Goal: Find specific page/section: Find specific page/section

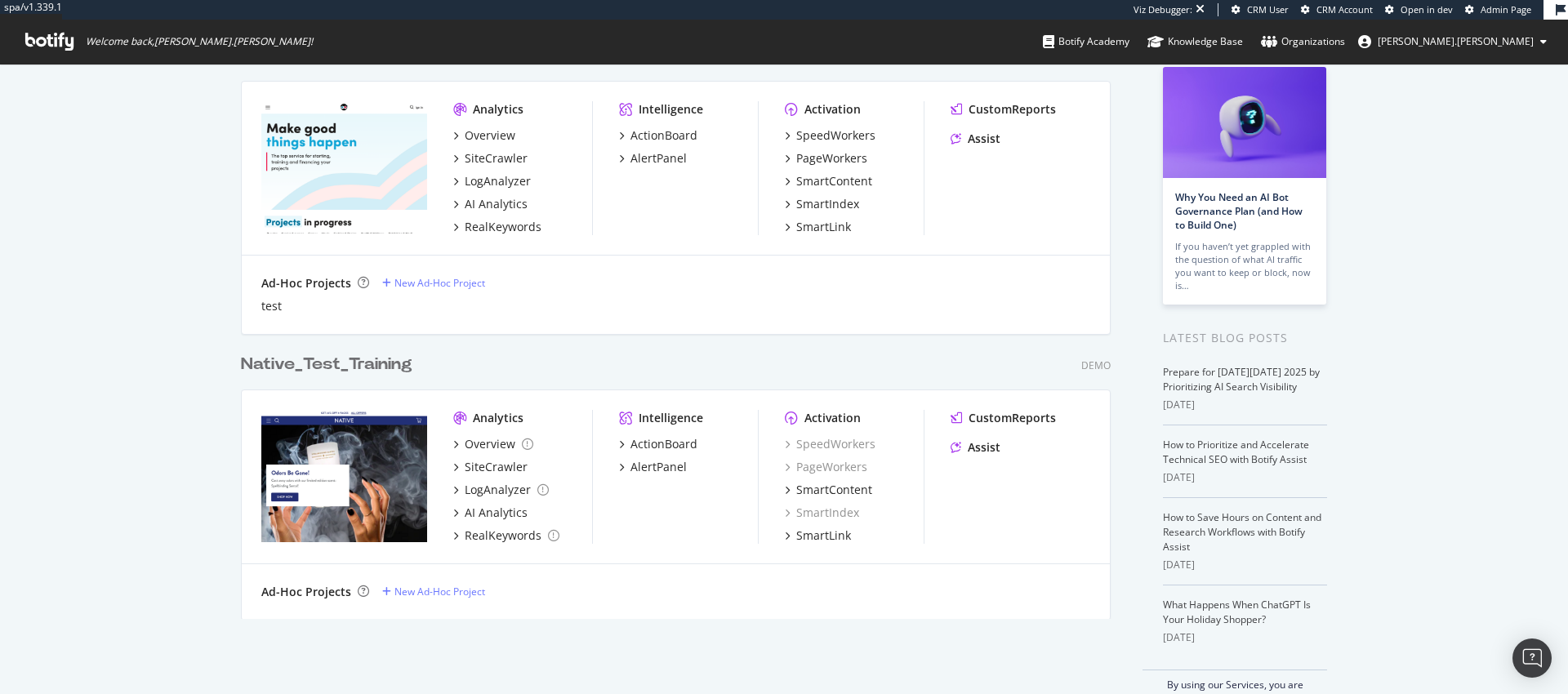
scroll to position [135, 0]
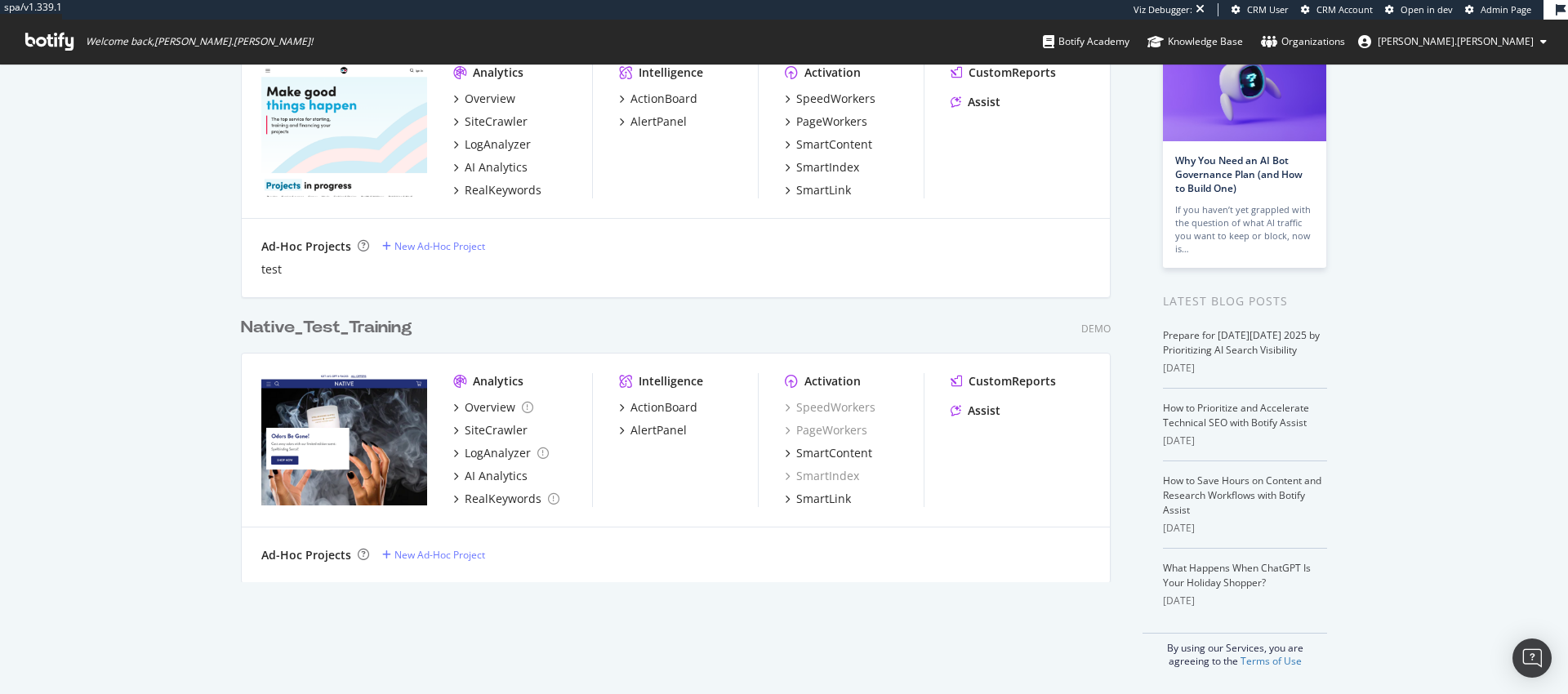
click at [328, 327] on div "Native_Test_Training" at bounding box center [327, 328] width 172 height 24
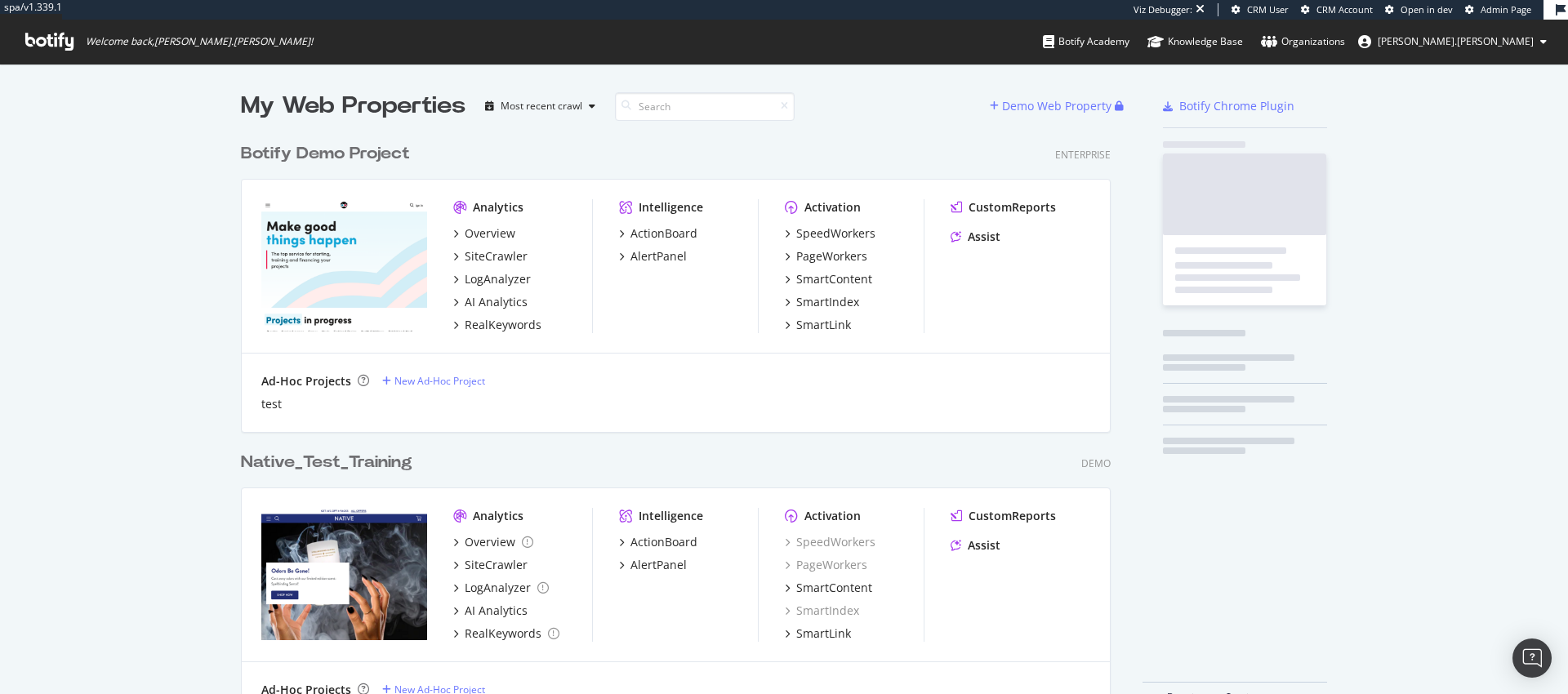
scroll to position [682, 1544]
